Goal: Task Accomplishment & Management: Use online tool/utility

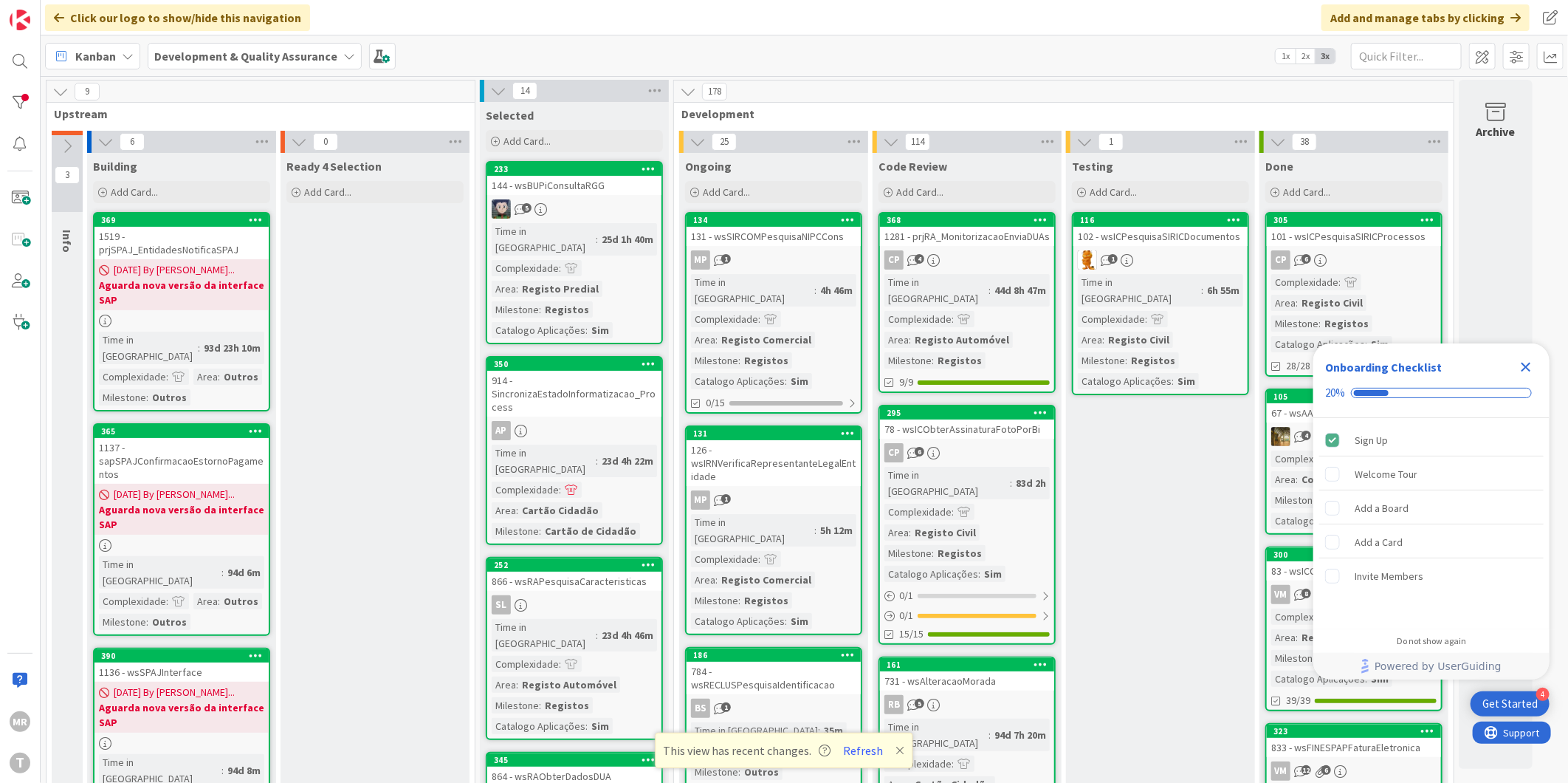
click at [1532, 360] on icon "Close Checklist" at bounding box center [1525, 367] width 18 height 18
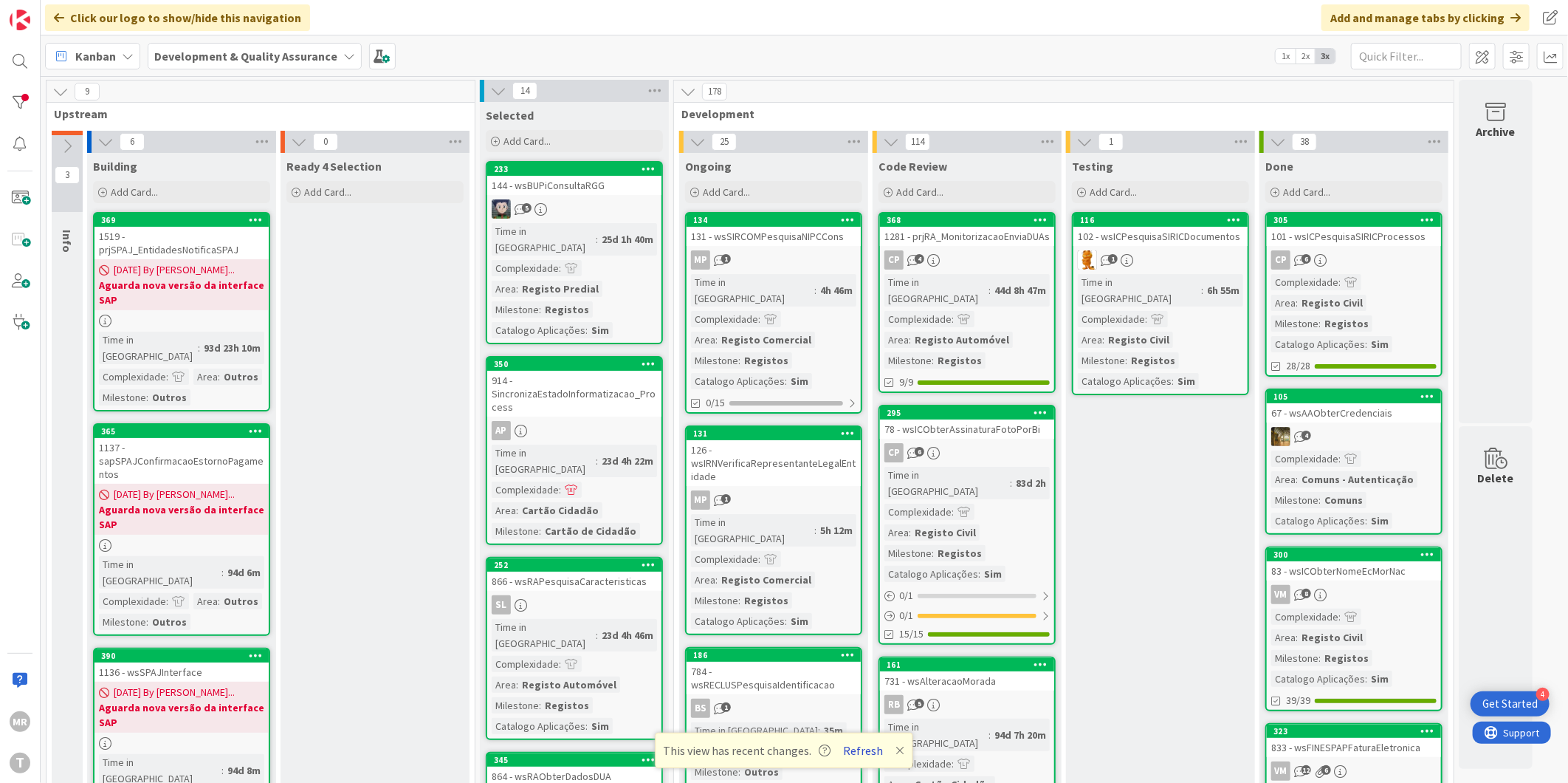
click at [850, 756] on button "Refresh" at bounding box center [863, 750] width 51 height 20
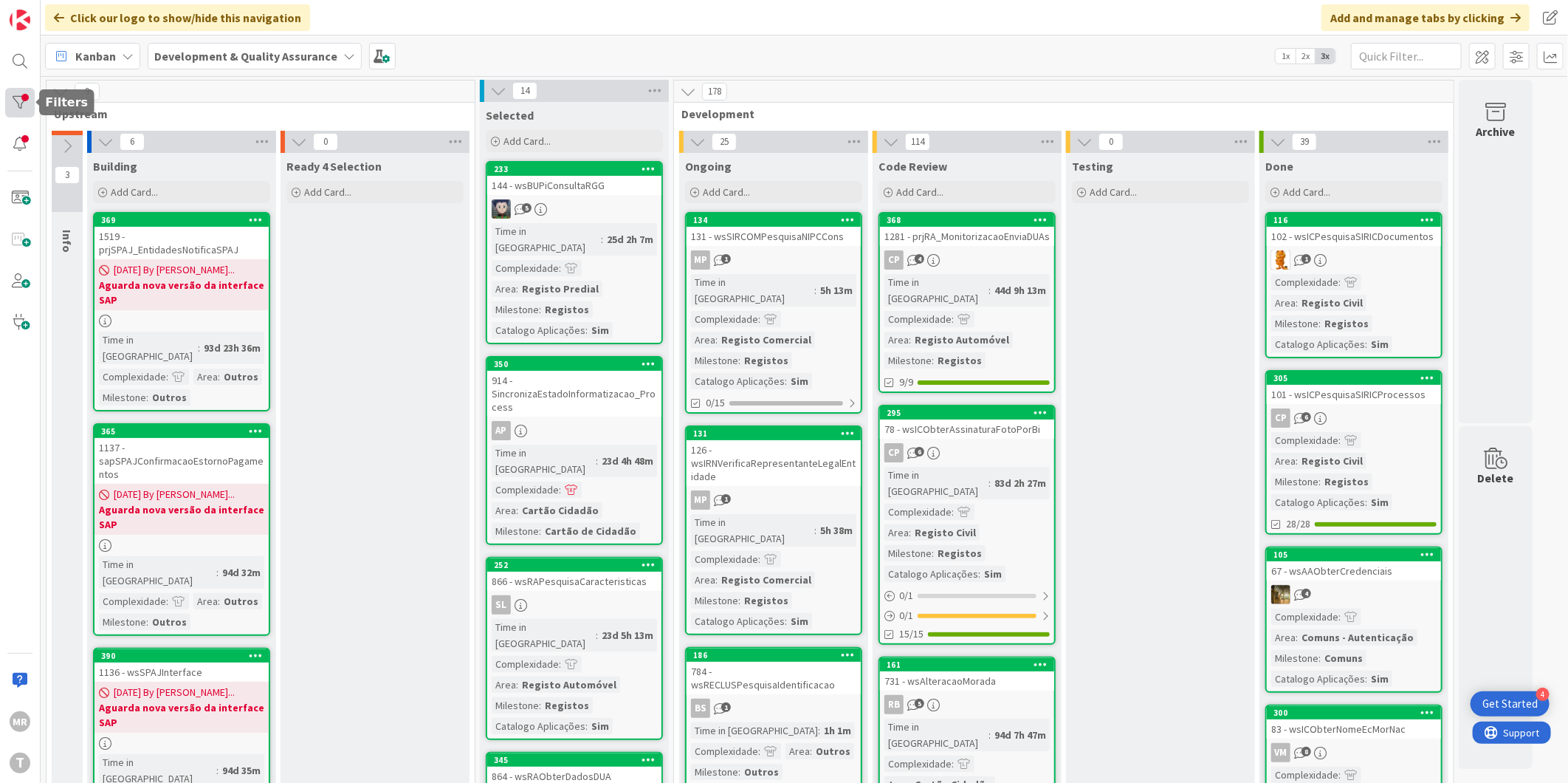
click at [18, 96] on div at bounding box center [20, 102] width 29 height 29
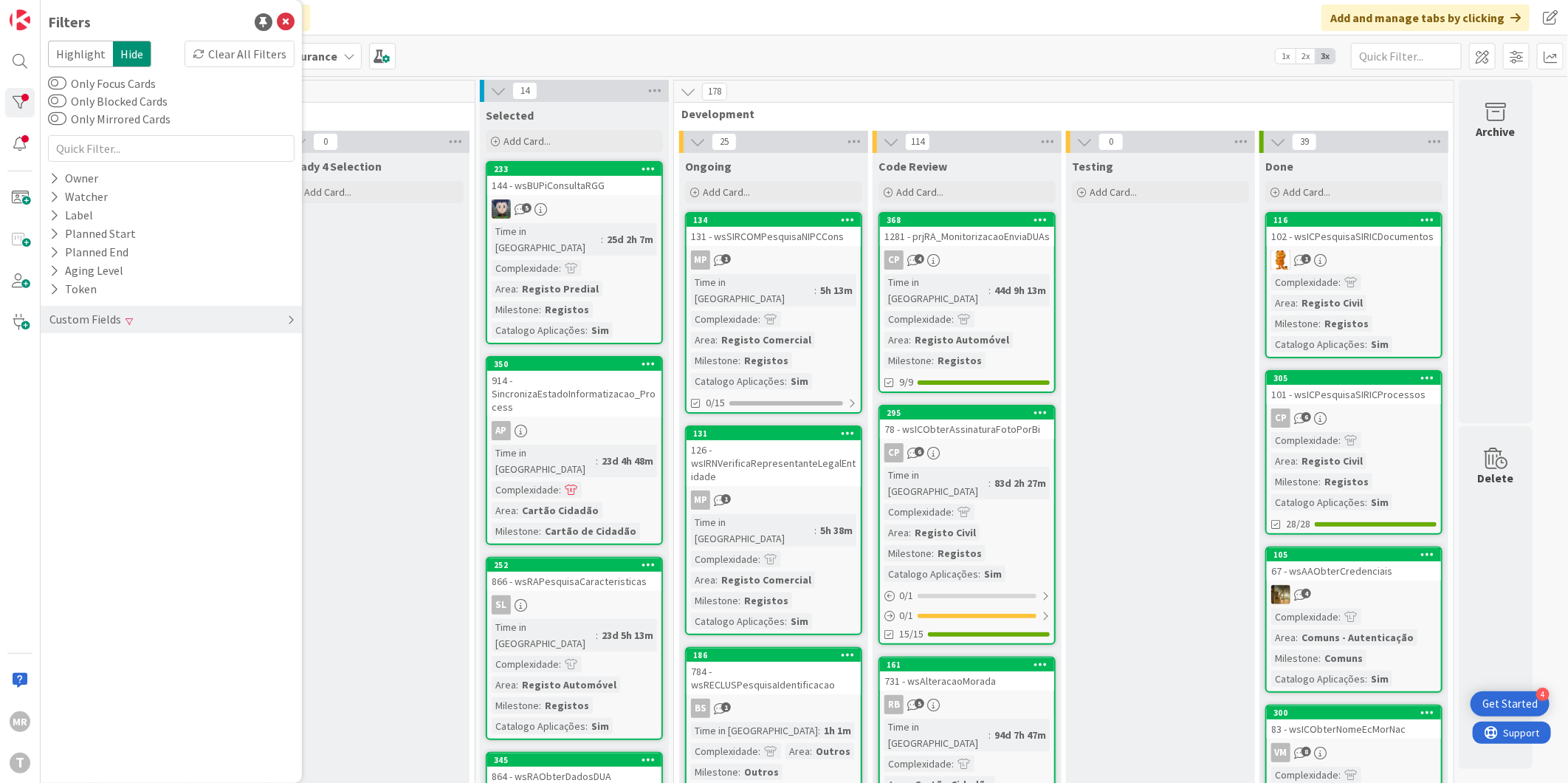
click at [56, 321] on div "Custom Fields" at bounding box center [85, 319] width 74 height 19
click at [65, 359] on button "Complexidade" at bounding box center [93, 368] width 90 height 19
click at [63, 348] on button "Priority" at bounding box center [77, 349] width 59 height 19
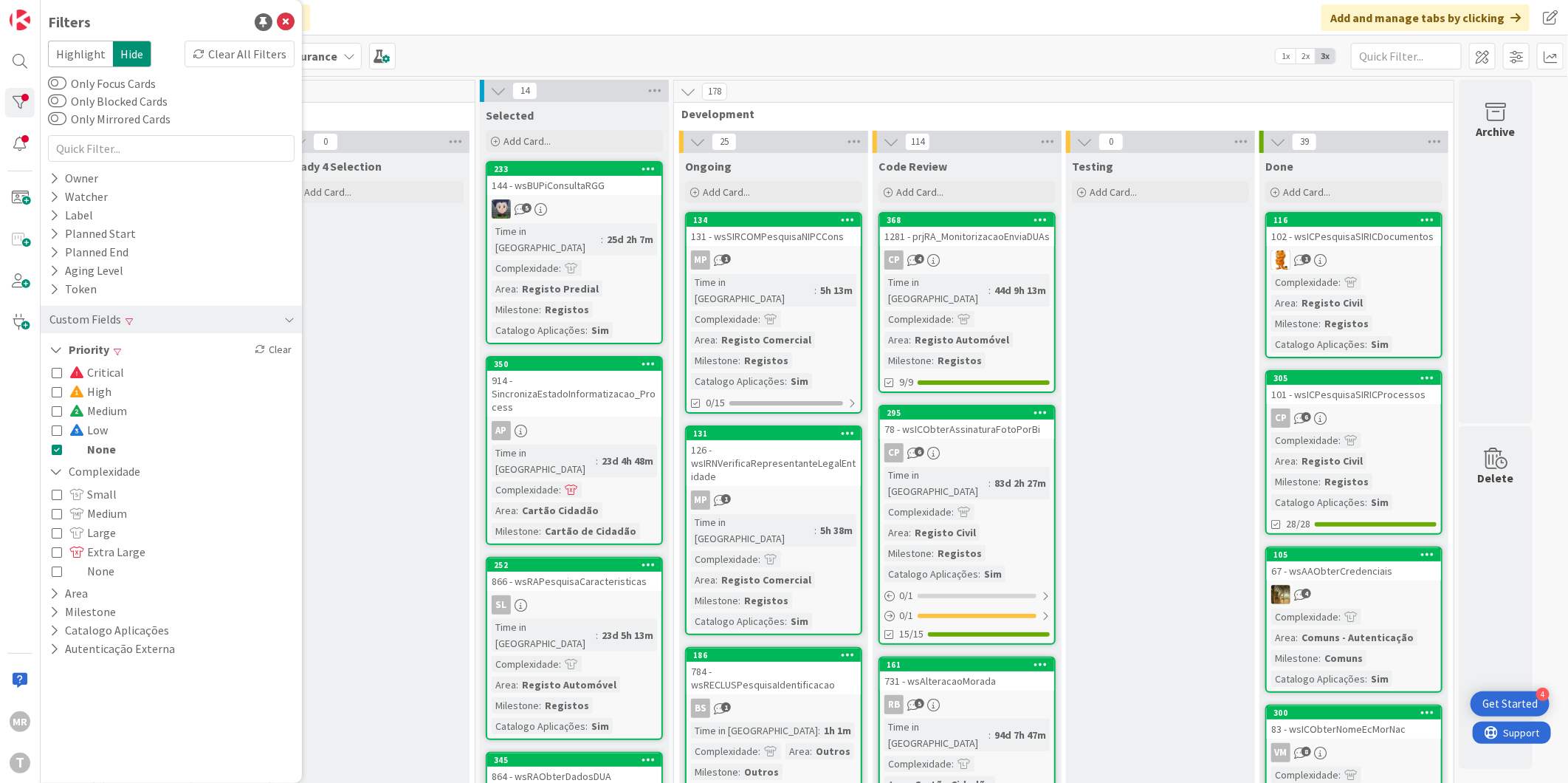
click at [89, 443] on span "None" at bounding box center [92, 449] width 46 height 20
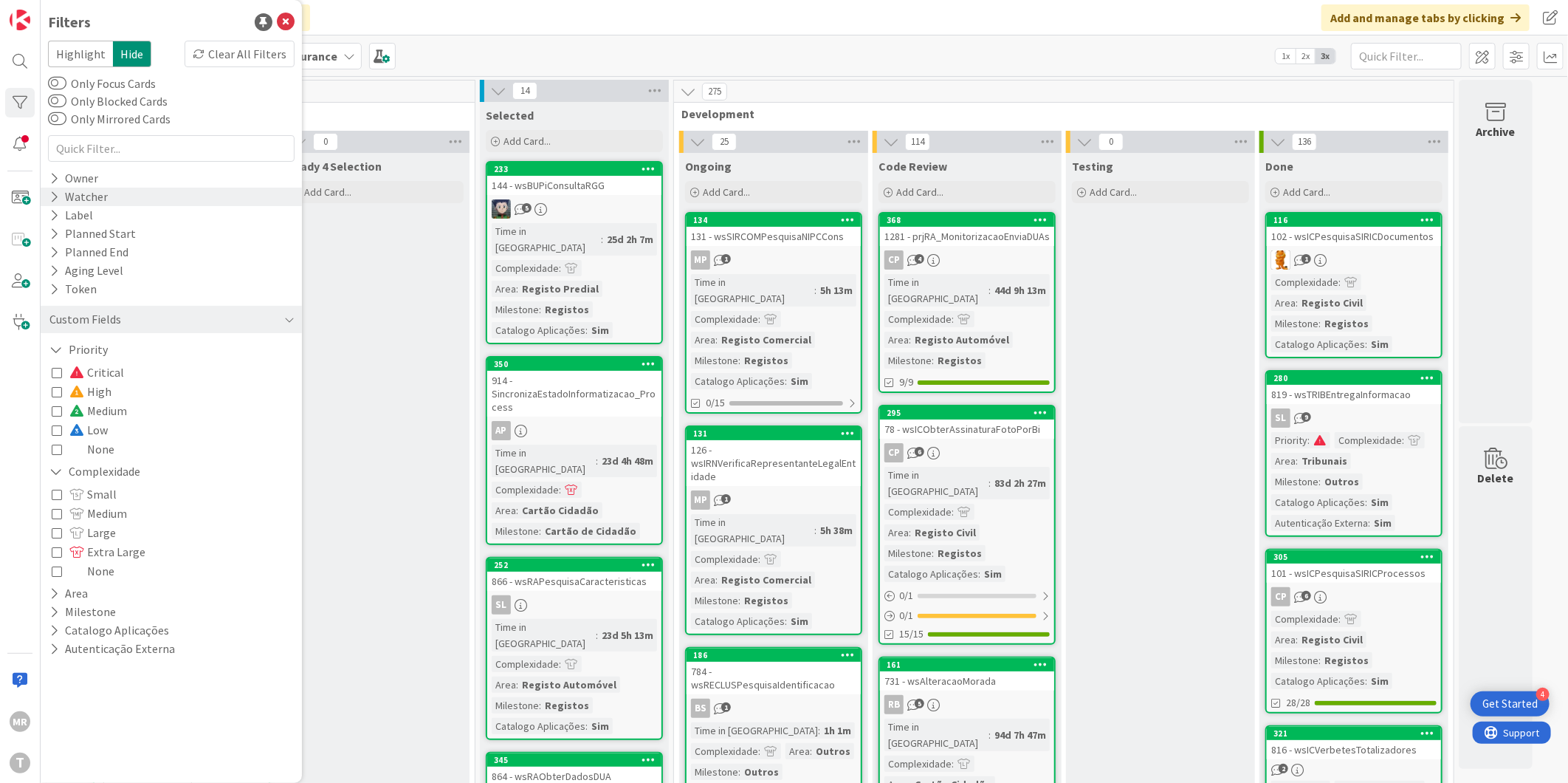
click at [98, 194] on div "Watcher" at bounding box center [78, 196] width 61 height 19
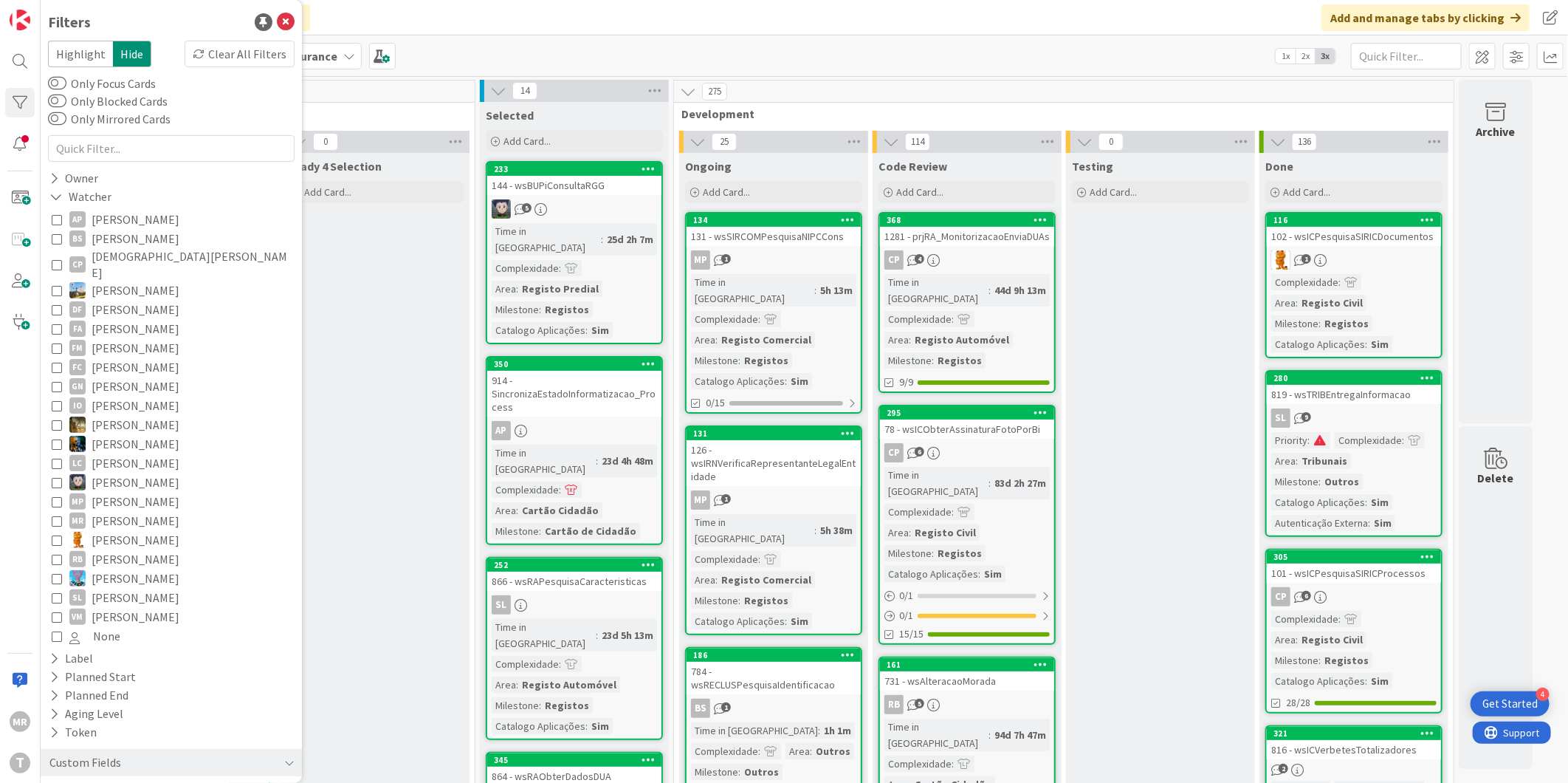
click at [129, 319] on span "[PERSON_NAME]" at bounding box center [135, 329] width 88 height 20
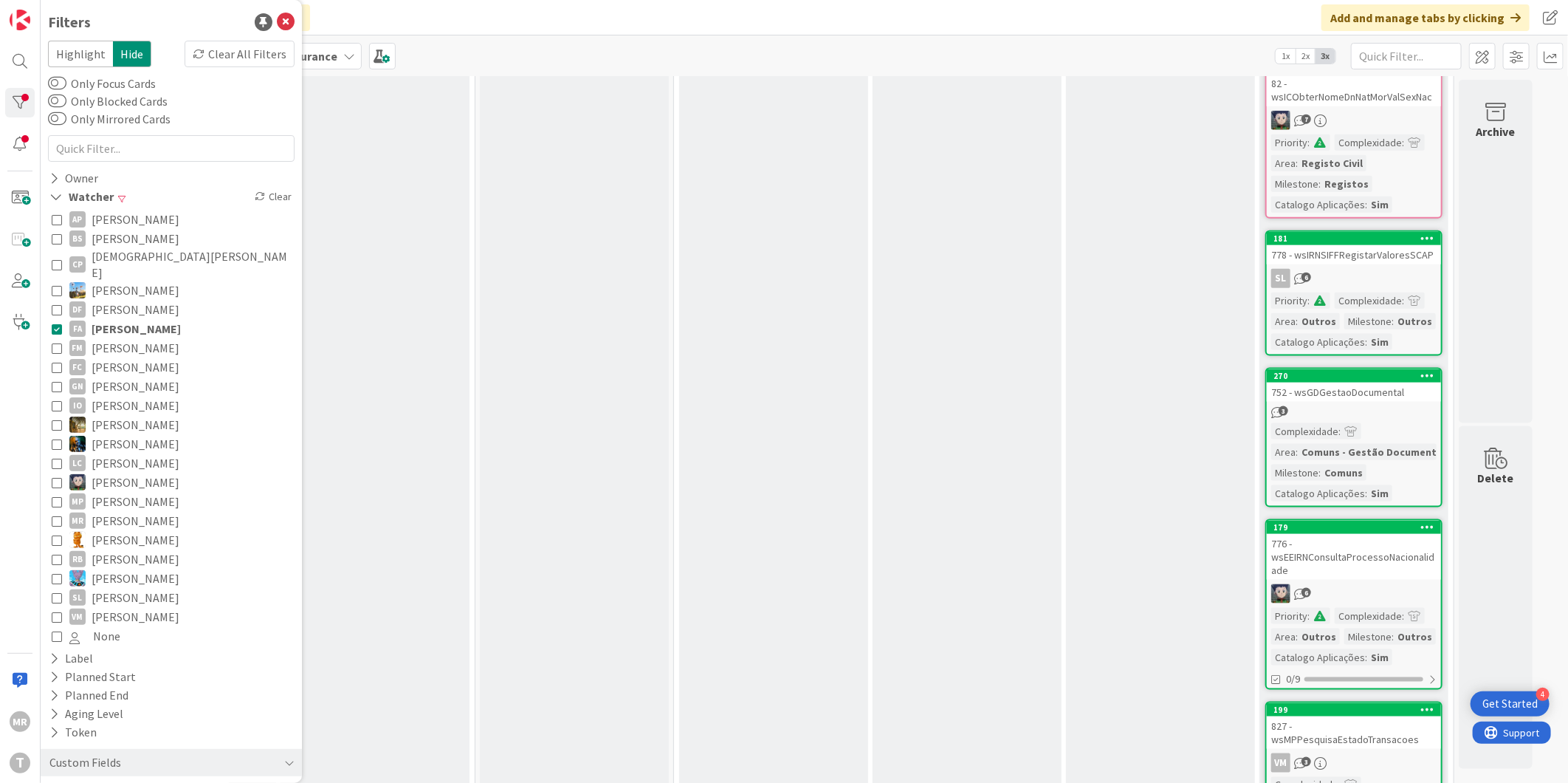
scroll to position [1167, 0]
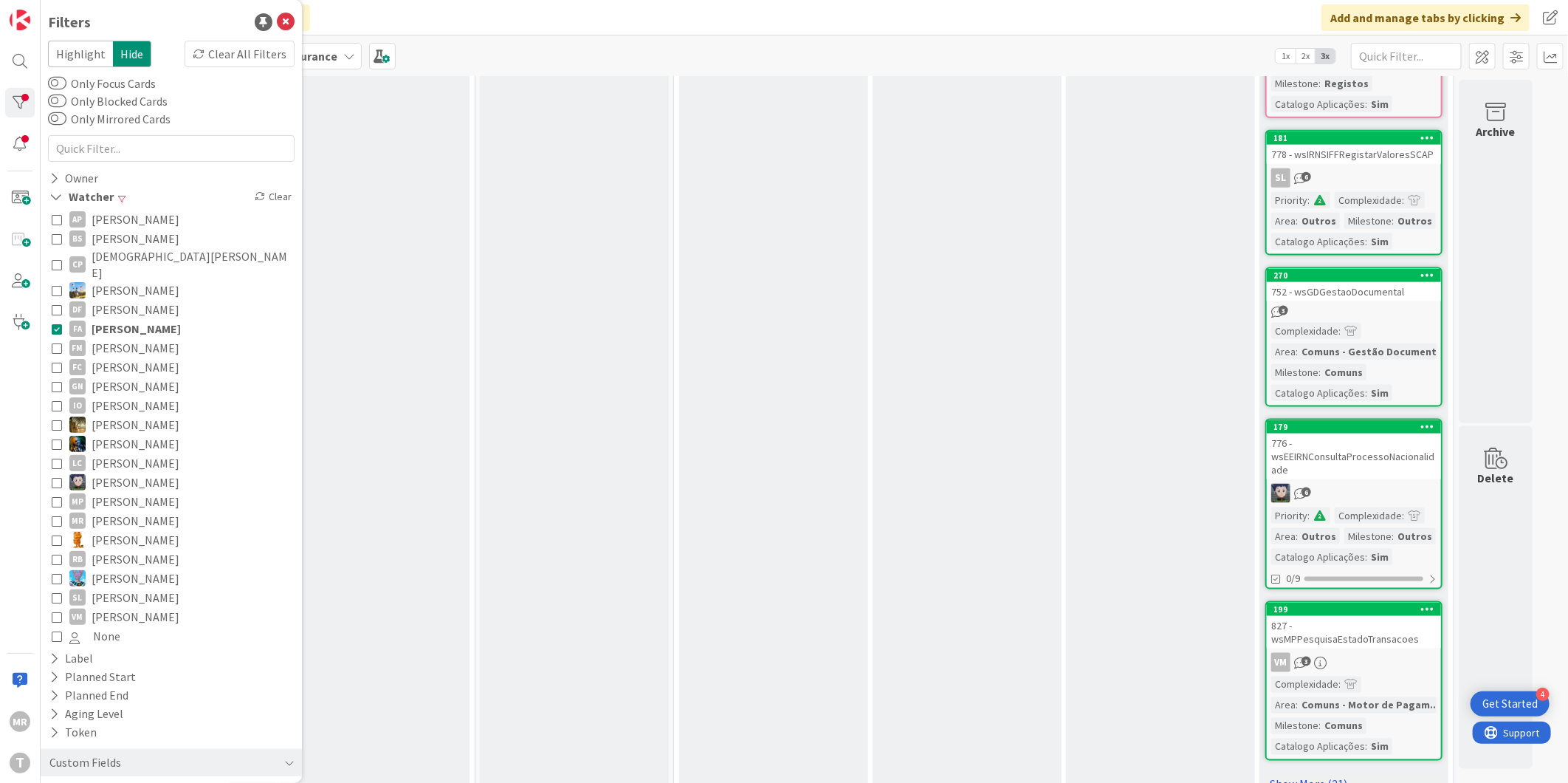
click at [1285, 772] on link "Show More (21)" at bounding box center [1353, 784] width 177 height 24
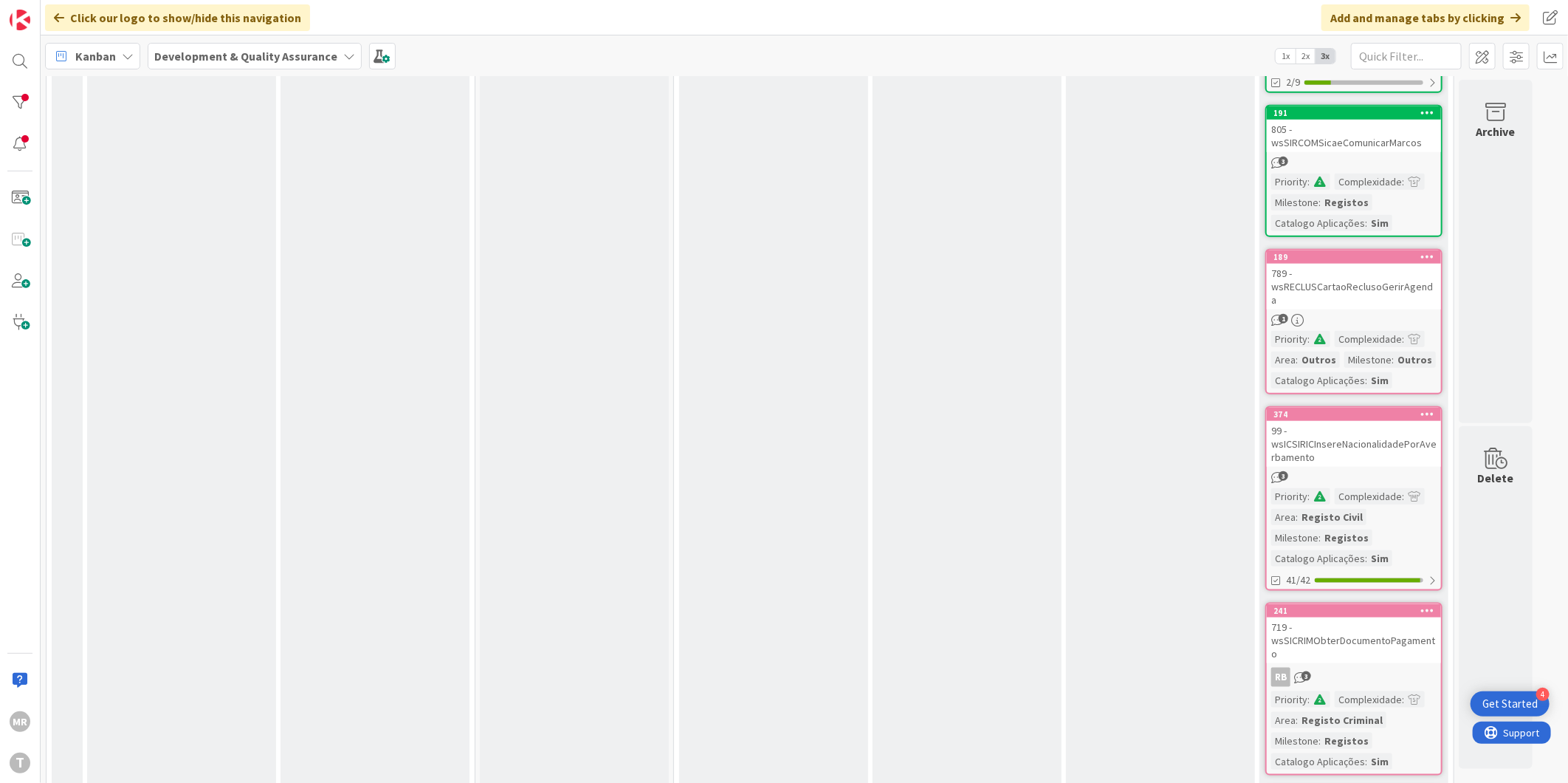
scroll to position [4428, 0]
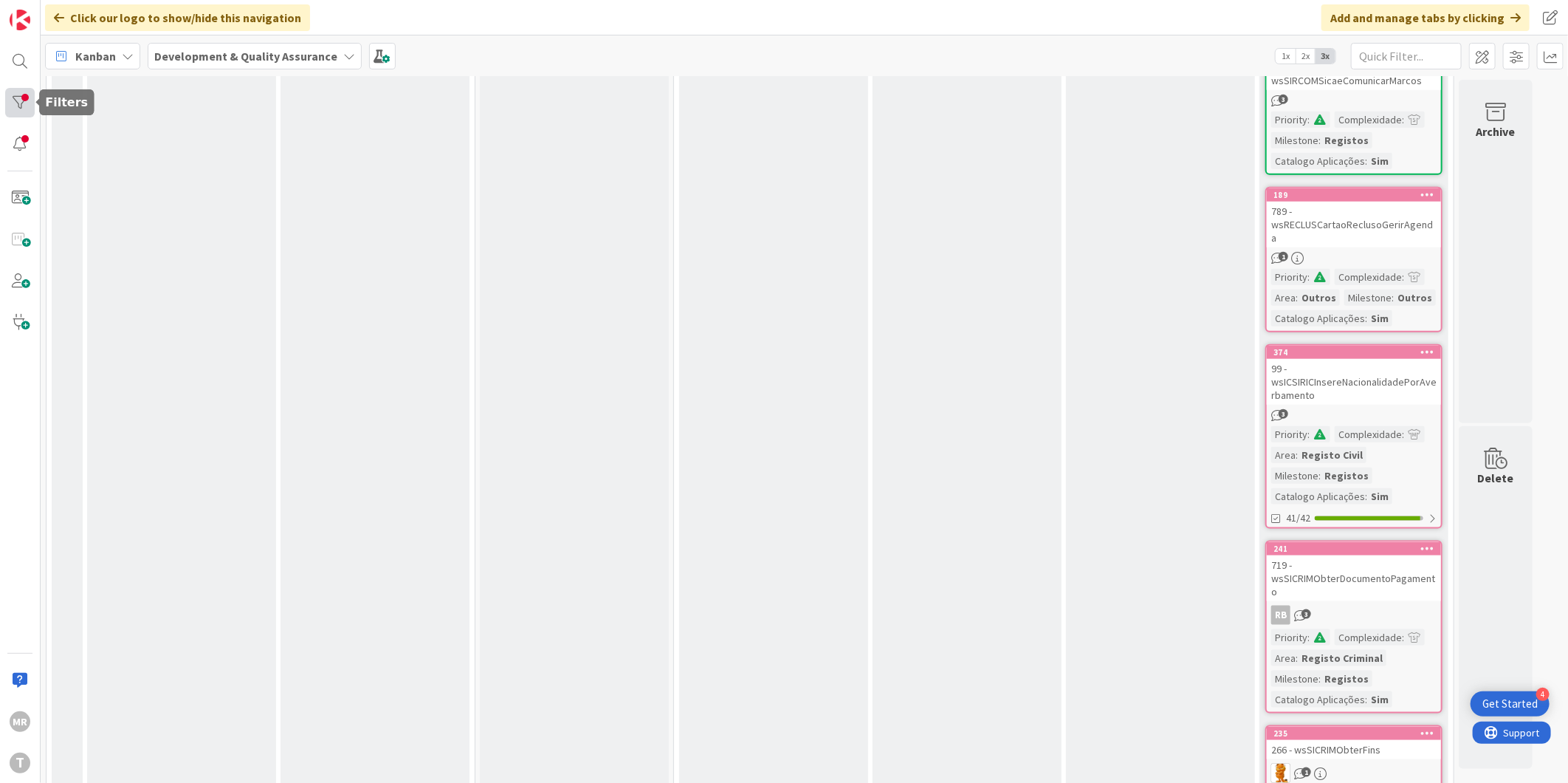
click at [18, 104] on div at bounding box center [20, 102] width 29 height 29
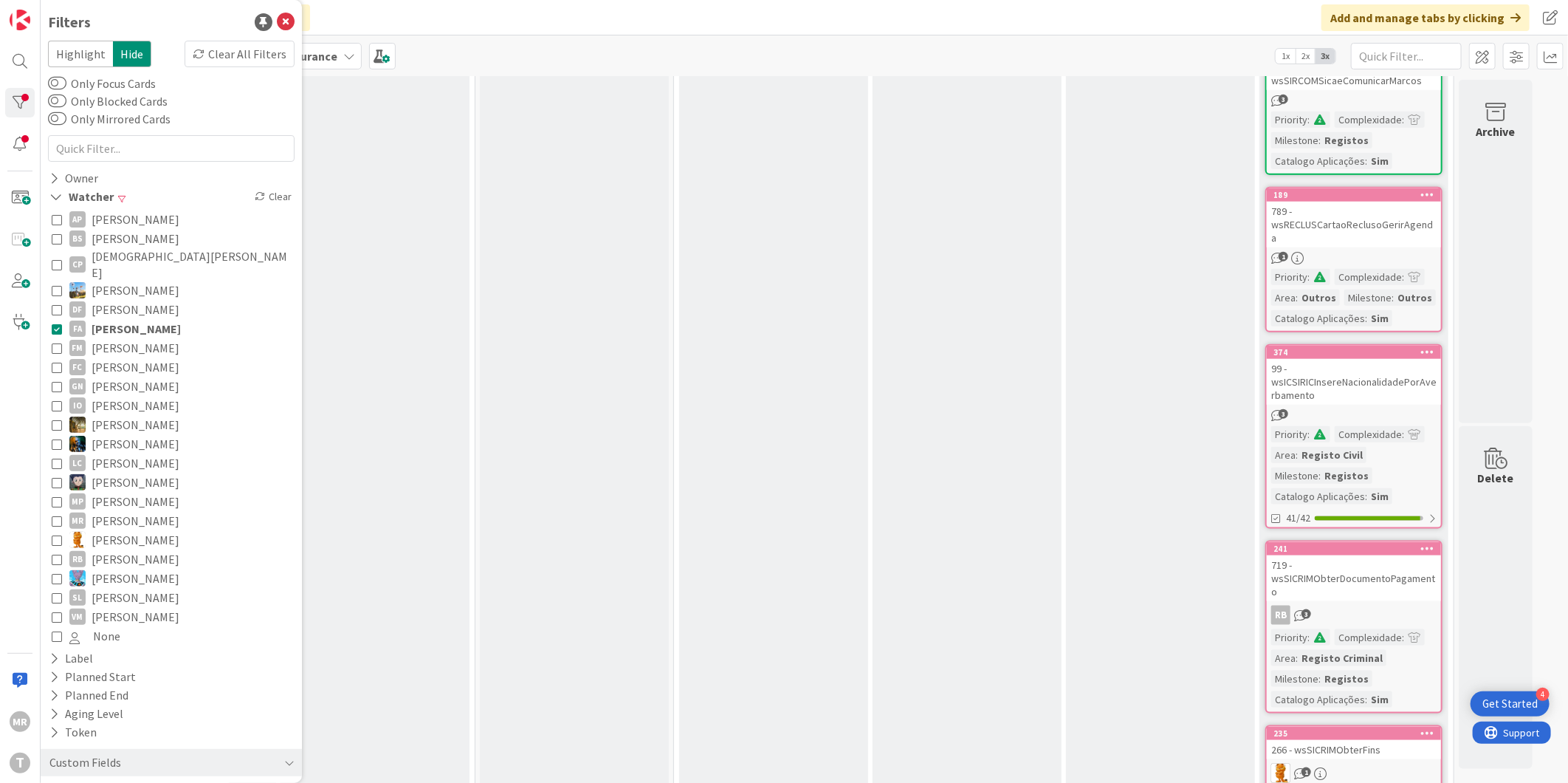
click at [152, 319] on span "[PERSON_NAME]" at bounding box center [136, 329] width 90 height 20
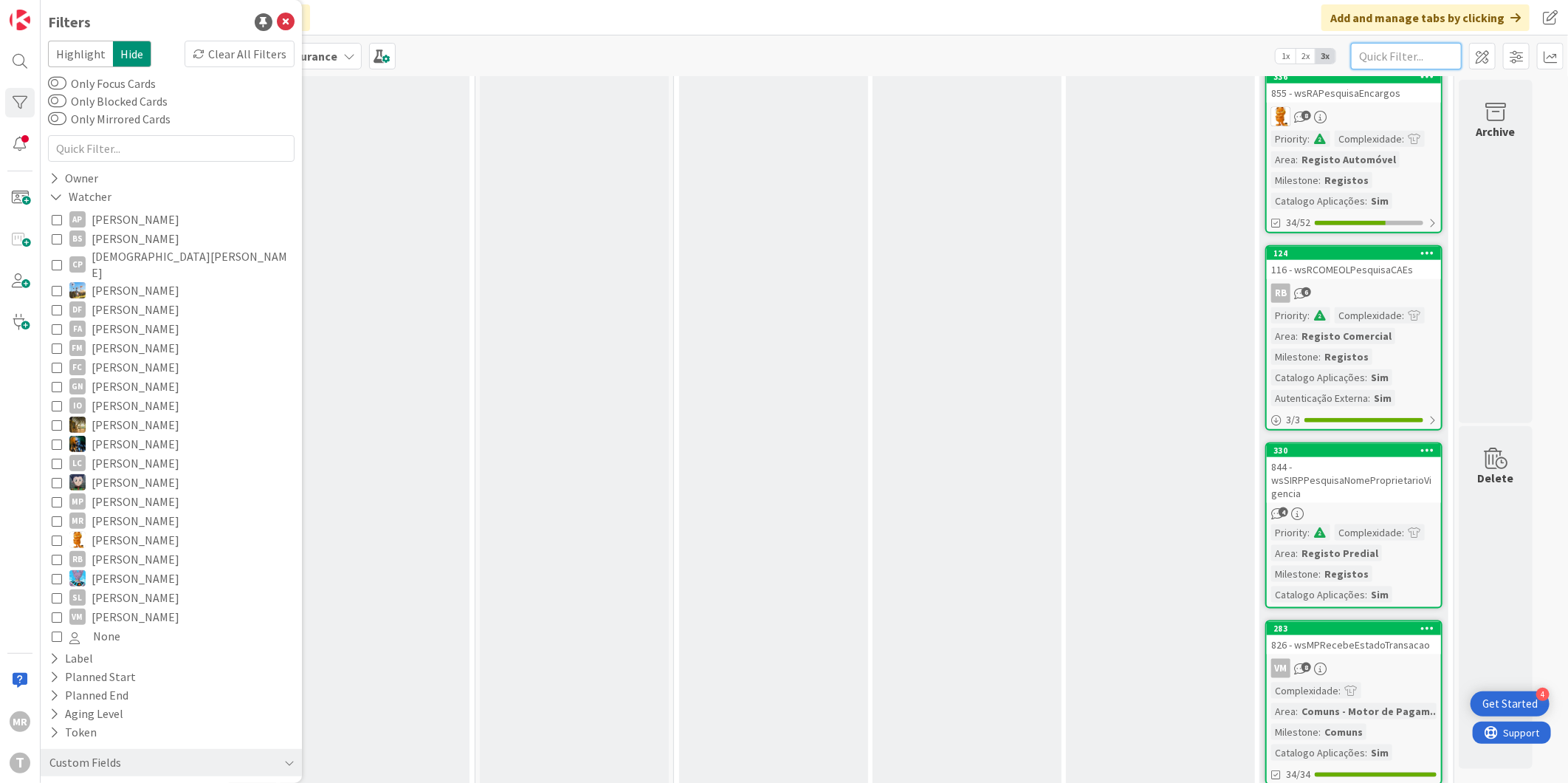
click at [1362, 55] on input "text" at bounding box center [1406, 56] width 111 height 27
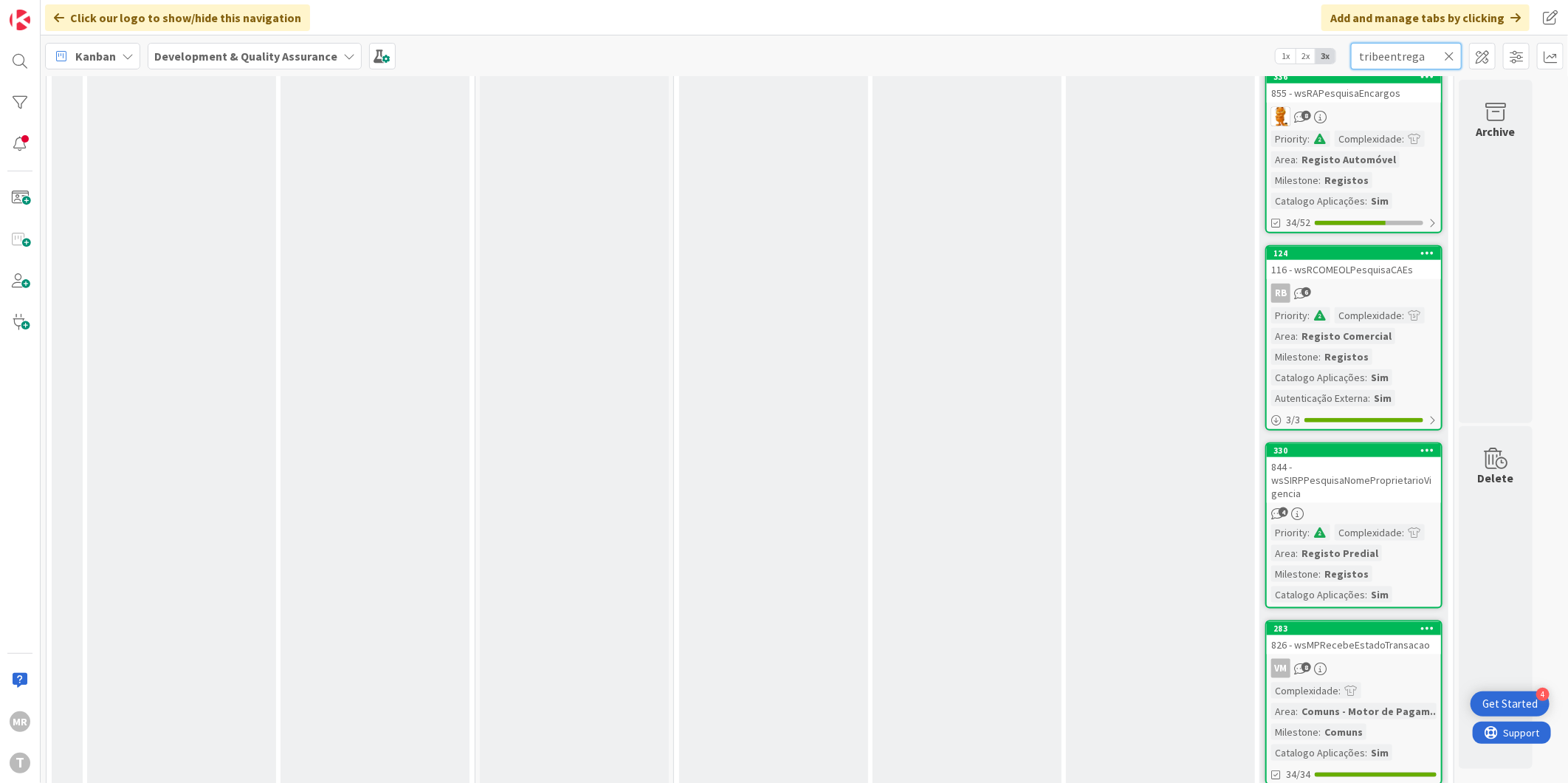
scroll to position [0, 0]
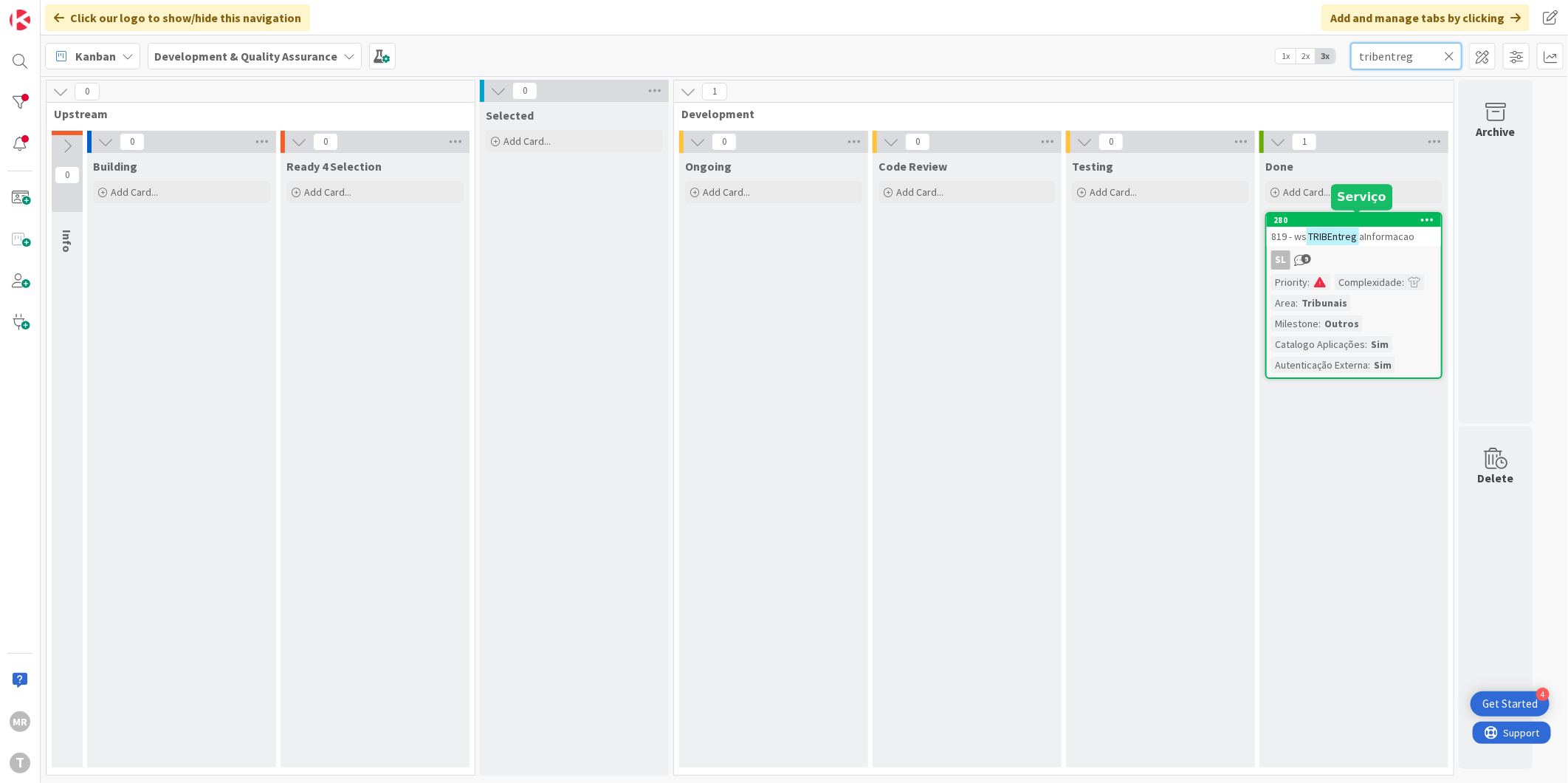
type input "tribentreg"
click at [1378, 223] on div "280" at bounding box center [1356, 220] width 168 height 11
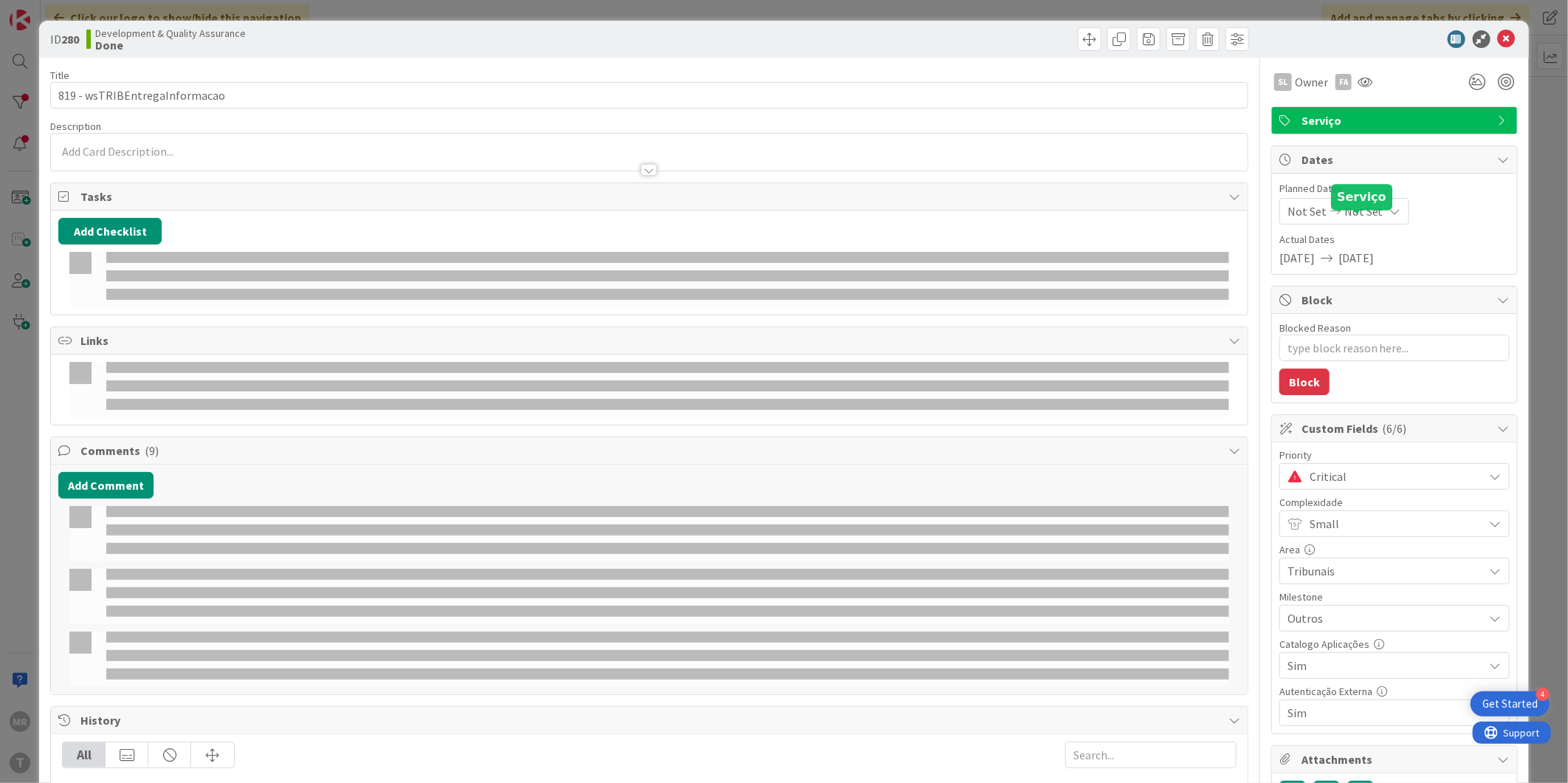
type textarea "x"
select select "java"
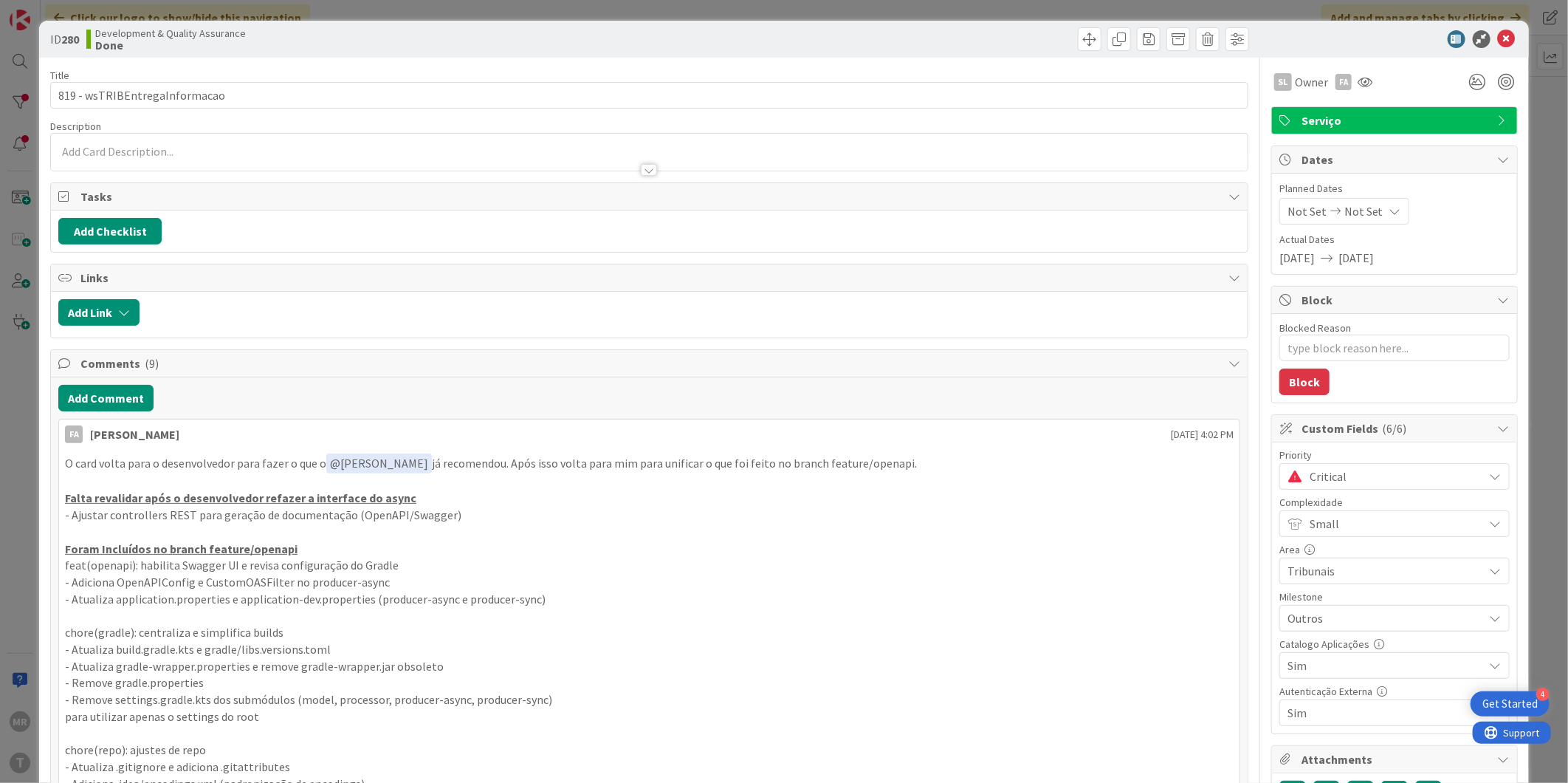
type textarea "x"
click at [1497, 35] on icon at bounding box center [1506, 39] width 18 height 18
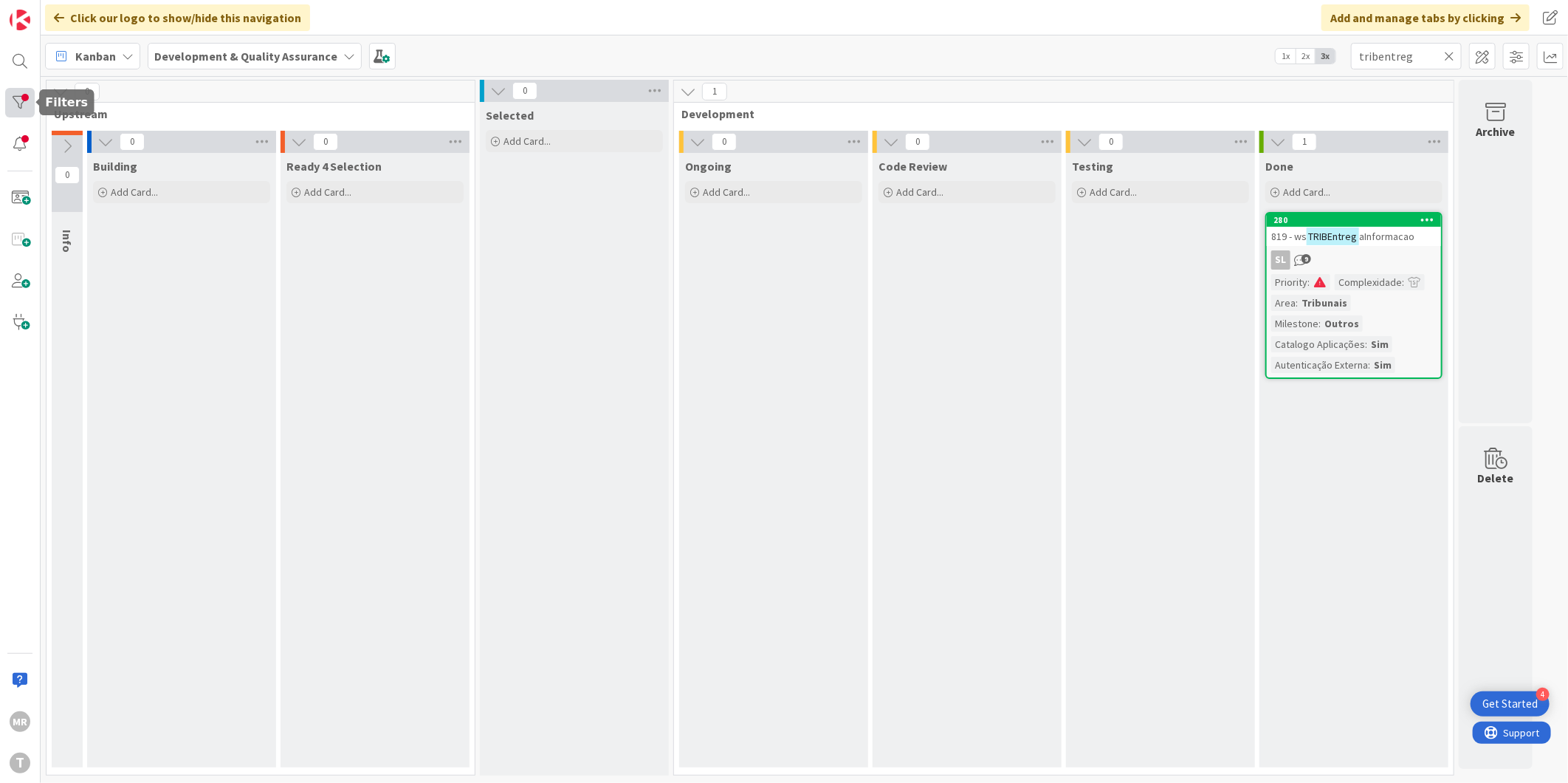
click at [27, 97] on div at bounding box center [20, 102] width 29 height 29
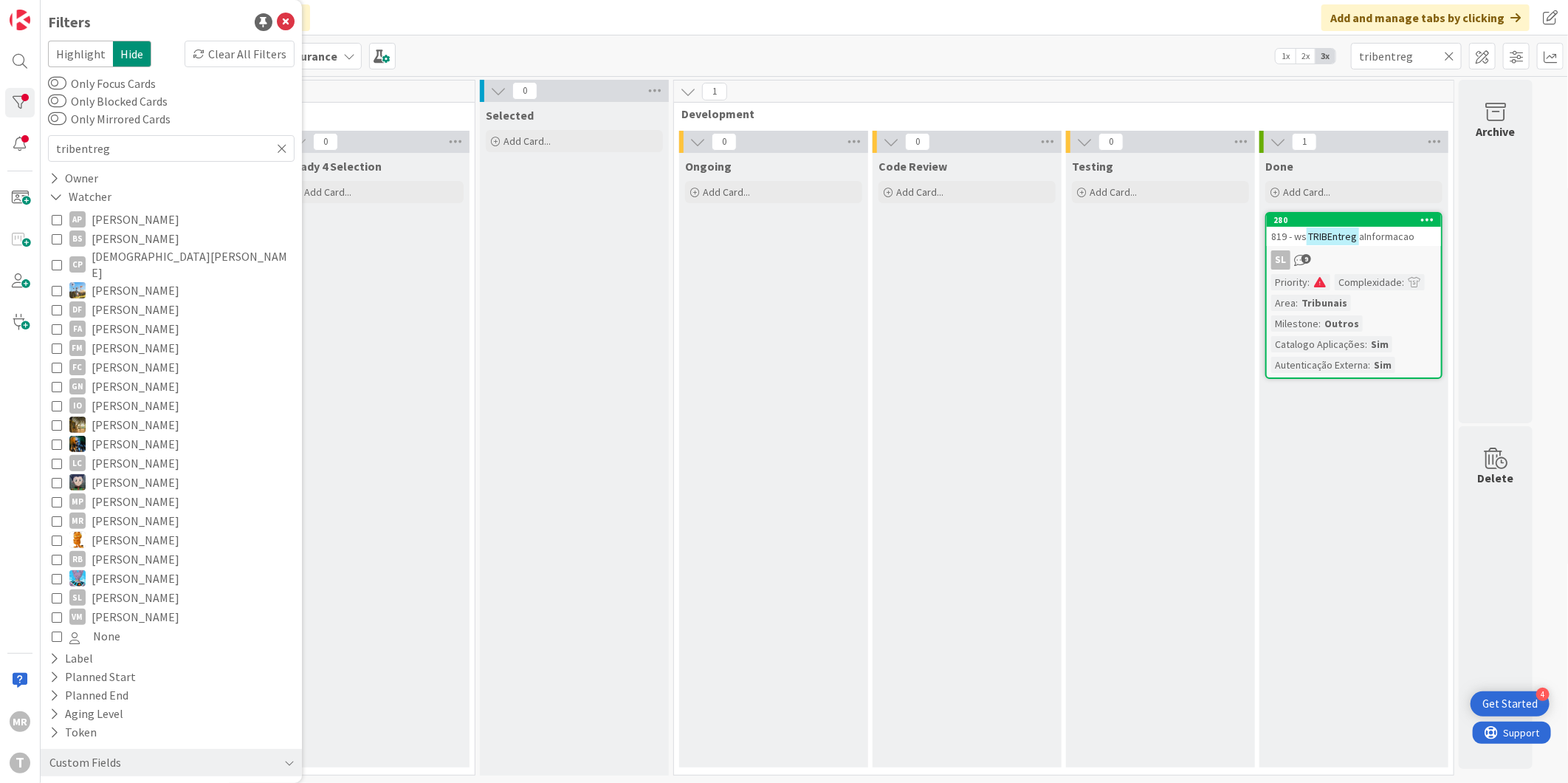
click at [120, 319] on span "[PERSON_NAME]" at bounding box center [135, 329] width 88 height 20
click at [1457, 60] on input "tribentreg" at bounding box center [1406, 56] width 111 height 27
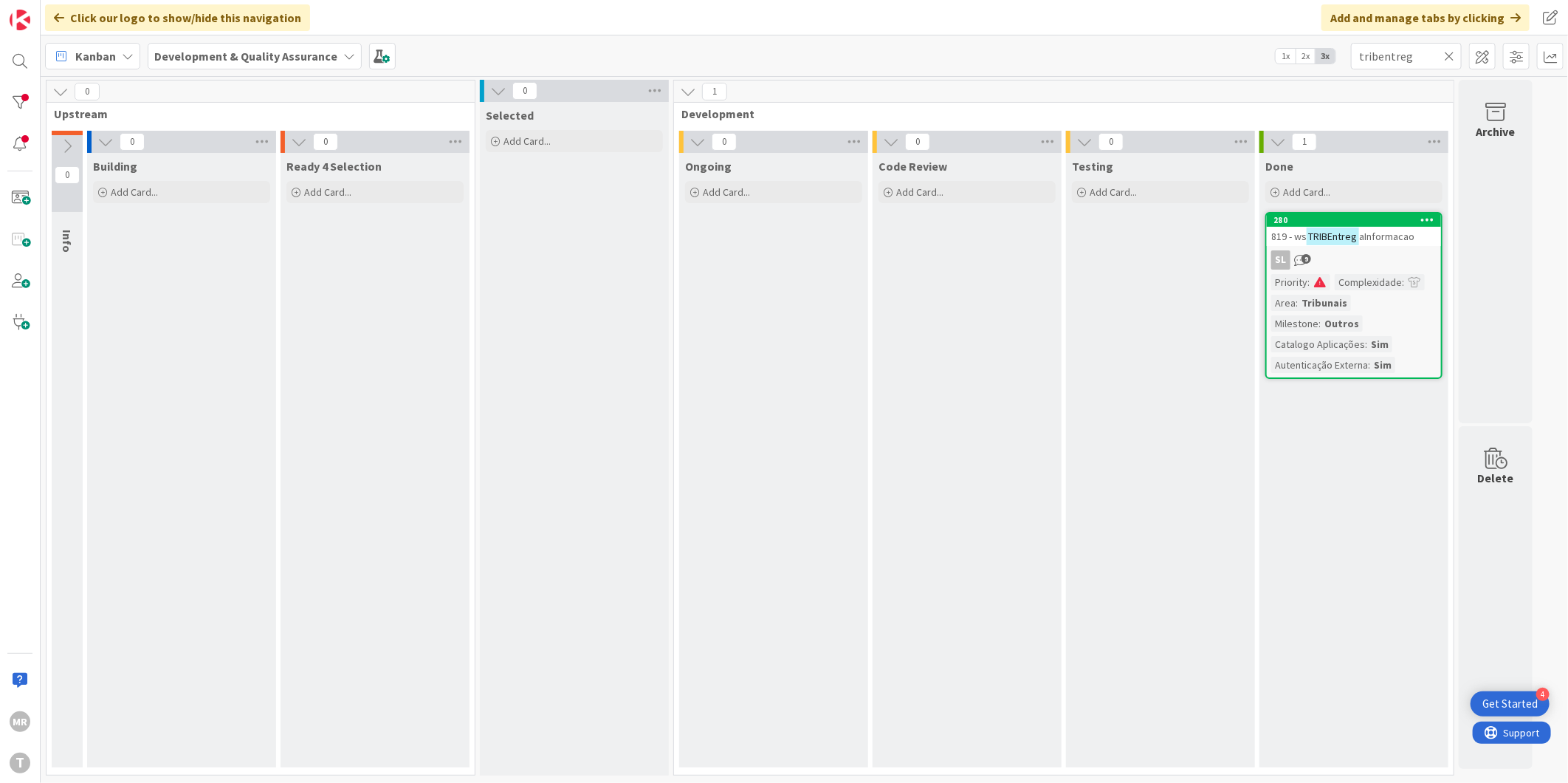
click at [1453, 59] on icon at bounding box center [1449, 56] width 11 height 13
